Goal: Transaction & Acquisition: Purchase product/service

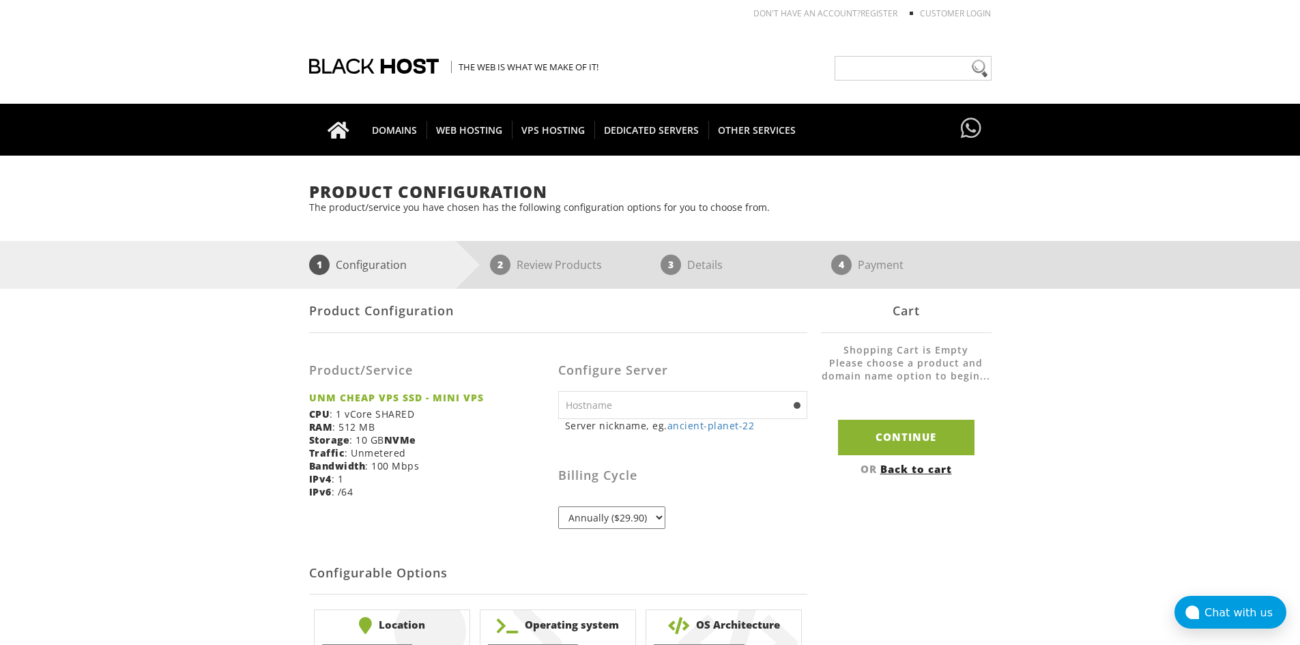
click at [647, 408] on input "text" at bounding box center [682, 405] width 249 height 28
click at [894, 493] on div "Product Configuration Product/Service UNM CHEAP VPS SSD - MINI VPS CPU : 1 vCor…" at bounding box center [650, 486] width 682 height 394
click at [727, 427] on link "ancient-planet-22" at bounding box center [710, 425] width 87 height 13
type input "ancient-planet-22"
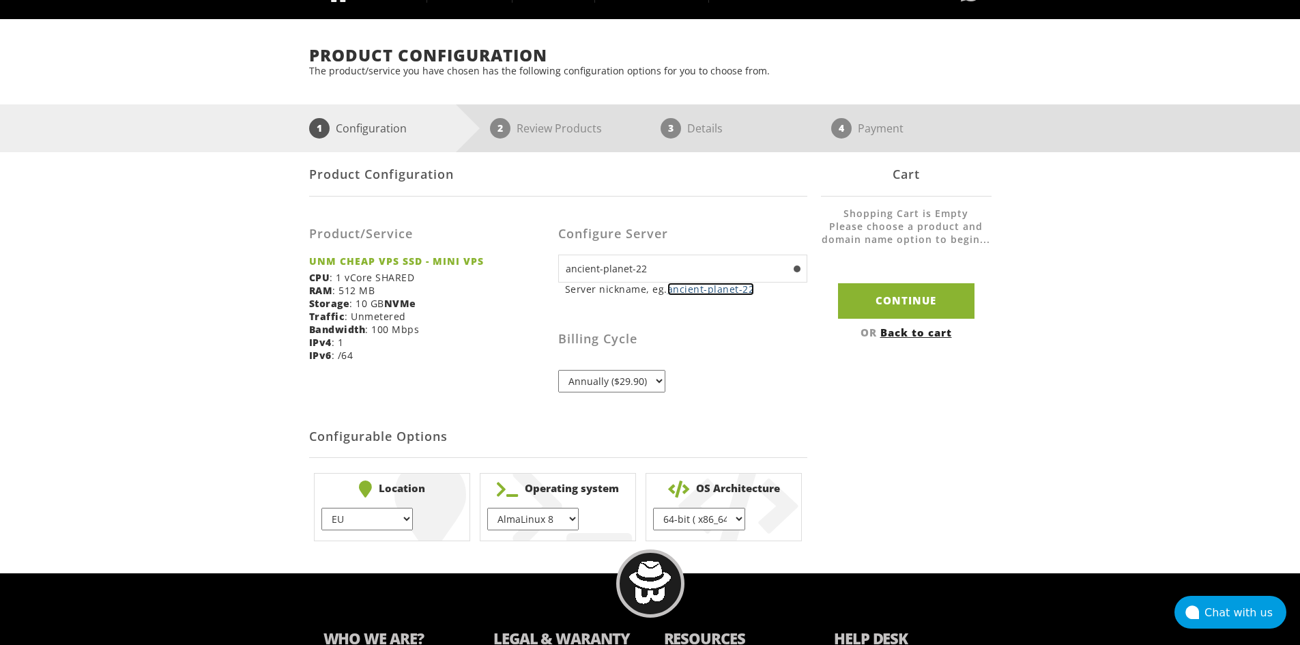
scroll to position [205, 0]
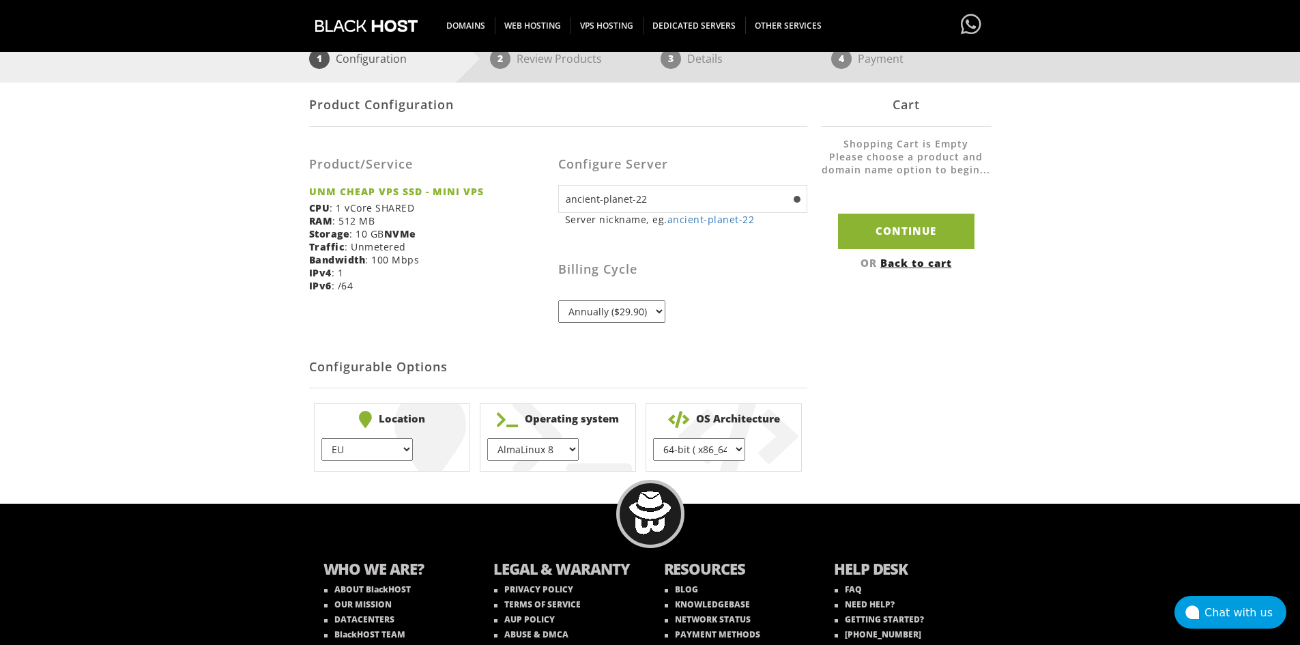
click at [628, 316] on select "Annually ($29.90)" at bounding box center [611, 311] width 107 height 23
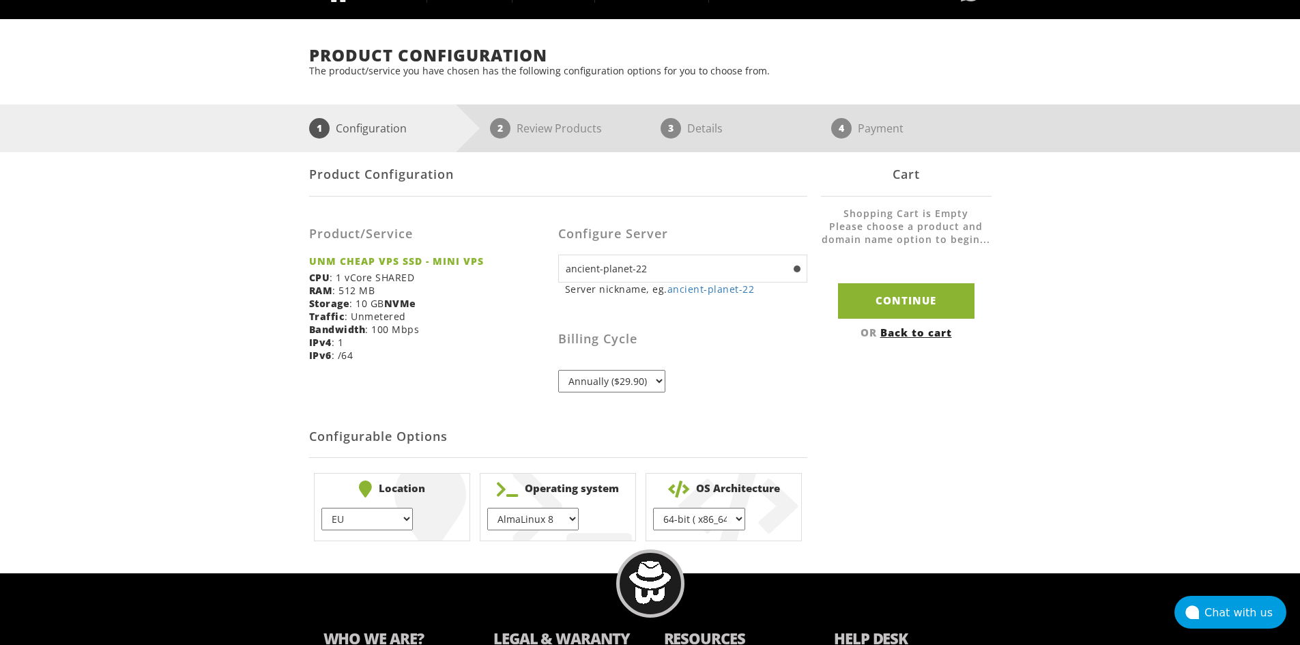
scroll to position [68, 0]
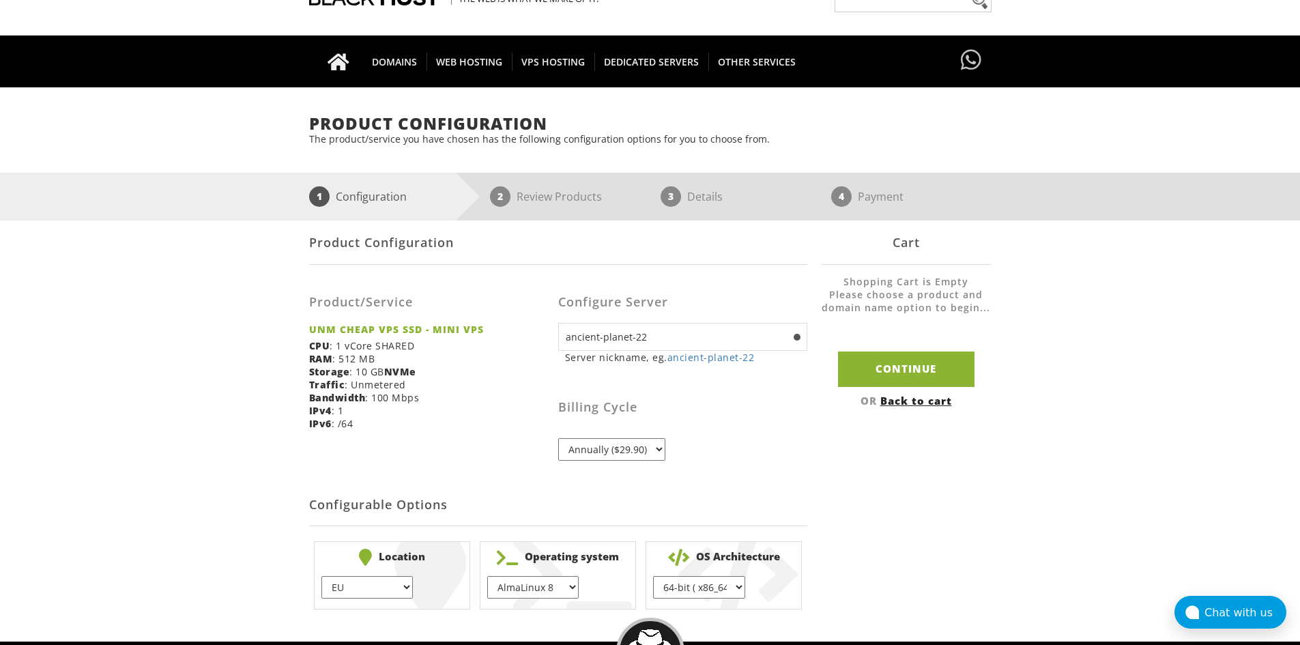
click at [636, 442] on select "Annually ($29.90)" at bounding box center [611, 449] width 107 height 23
click at [655, 446] on select "Annually ($29.90)" at bounding box center [611, 449] width 107 height 23
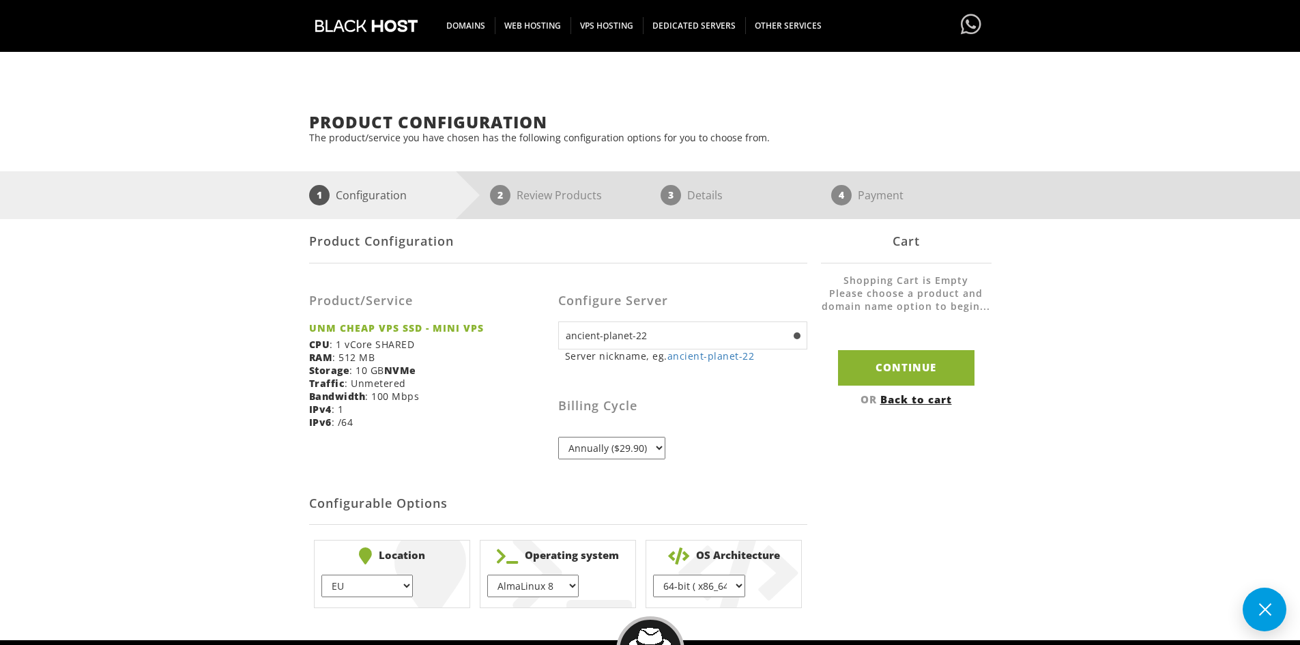
scroll to position [136, 0]
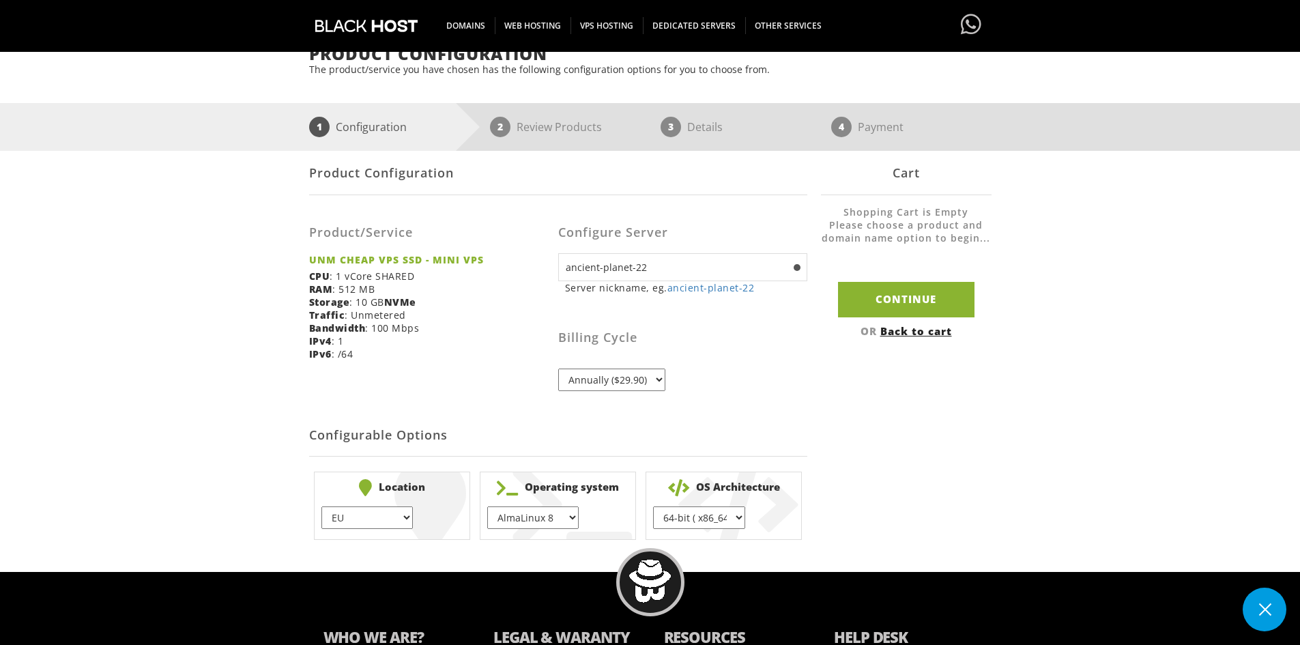
click at [625, 380] on select "Annually ($29.90)" at bounding box center [611, 380] width 107 height 23
click at [624, 380] on select "Annually ($29.90)" at bounding box center [611, 380] width 107 height 23
click at [622, 385] on select "Annually ($29.90)" at bounding box center [611, 380] width 107 height 23
click at [780, 385] on div "Billing Cycle Annually ($29.90)" at bounding box center [682, 347] width 249 height 87
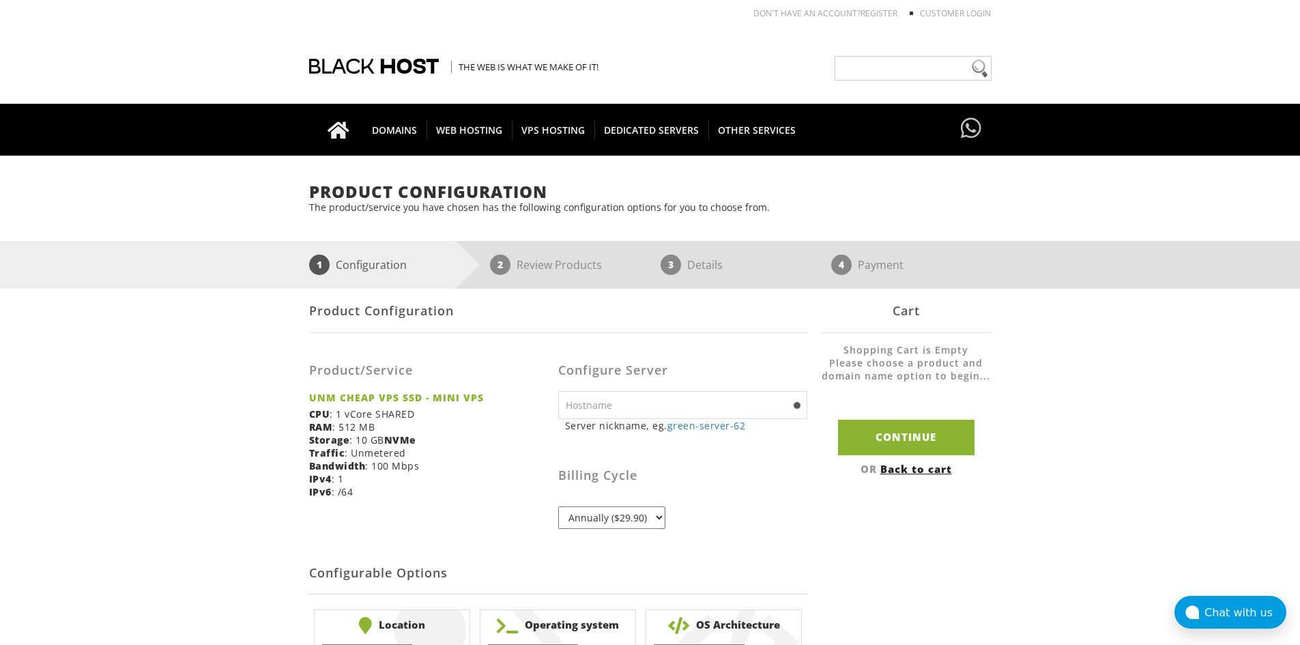
click at [648, 392] on input "text" at bounding box center [682, 405] width 249 height 28
click at [566, 448] on div "Billing Cycle Annually ($29.90)" at bounding box center [682, 485] width 249 height 87
click at [704, 431] on link "green-server-62" at bounding box center [706, 425] width 78 height 13
type input "green-server-62"
drag, startPoint x: 685, startPoint y: 461, endPoint x: 679, endPoint y: 468, distance: 9.7
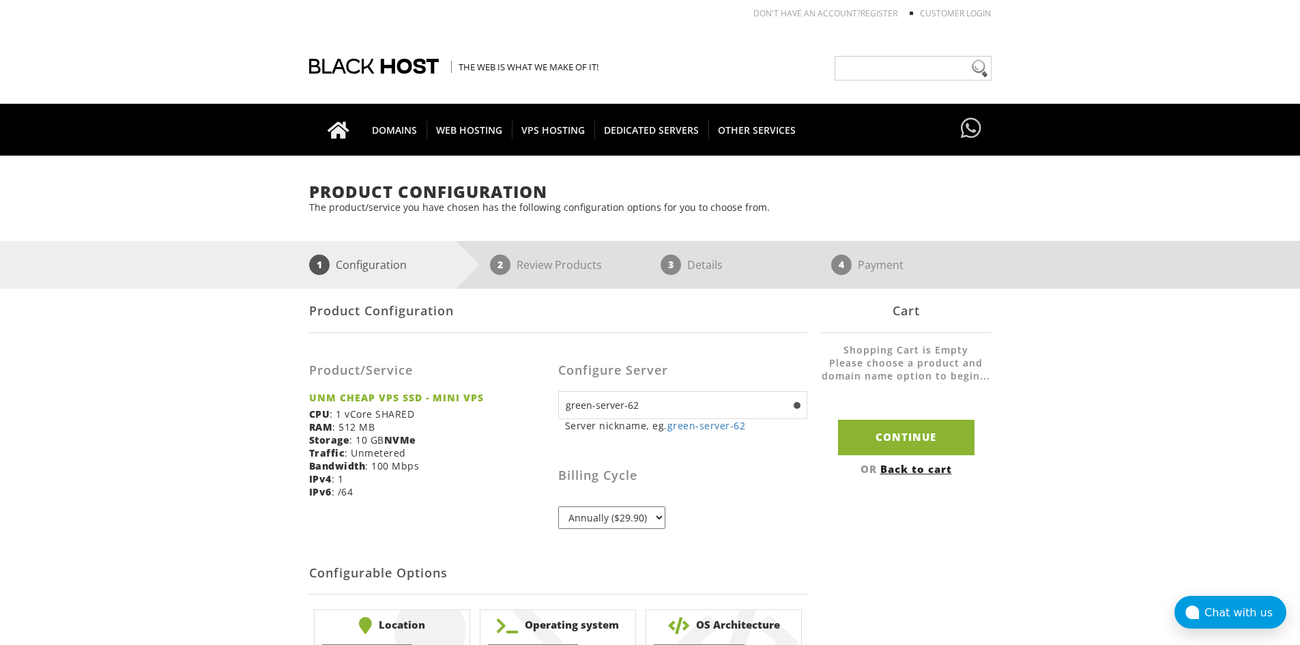
click at [685, 461] on div "Billing Cycle Annually ($29.90)" at bounding box center [682, 485] width 249 height 87
click at [620, 518] on select "Annually ($29.90)" at bounding box center [611, 517] width 107 height 23
click at [622, 522] on select "Annually ($29.90)" at bounding box center [611, 517] width 107 height 23
click at [702, 514] on div "Billing Cycle Annually ($29.90)" at bounding box center [682, 485] width 249 height 87
